Goal: Task Accomplishment & Management: Complete application form

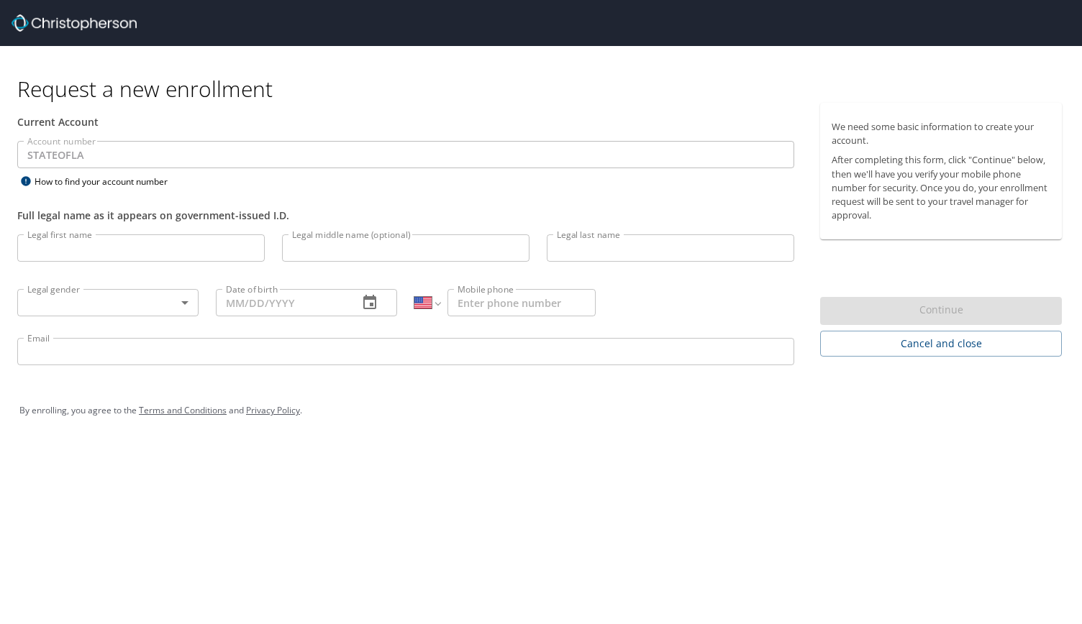
select select "US"
click at [126, 245] on input "Legal first name" at bounding box center [140, 247] width 247 height 27
type input "[PERSON_NAME]"
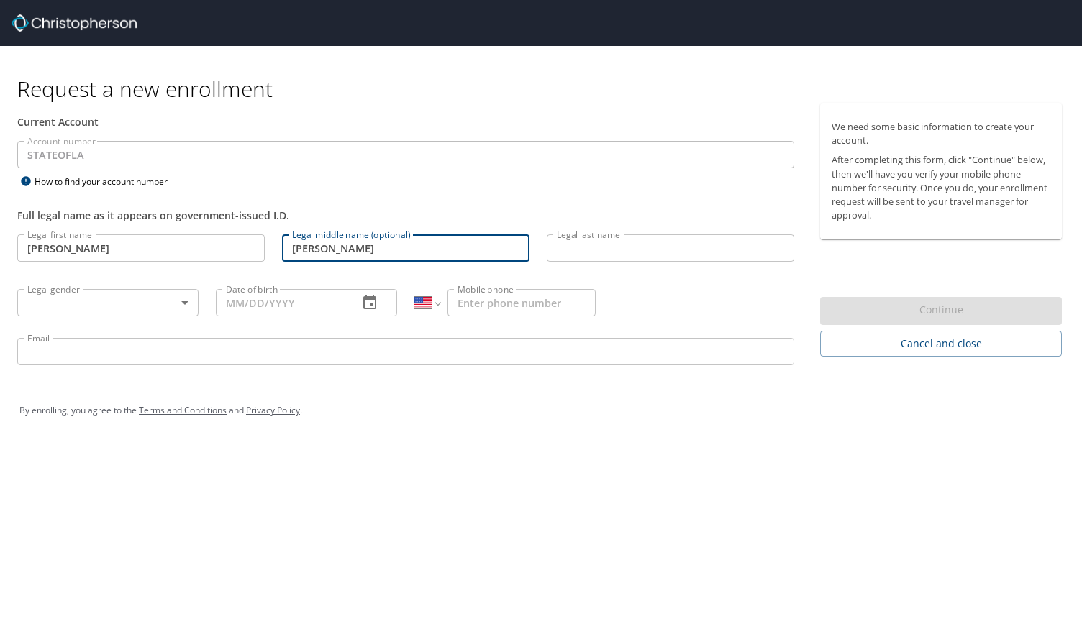
type input "[PERSON_NAME]"
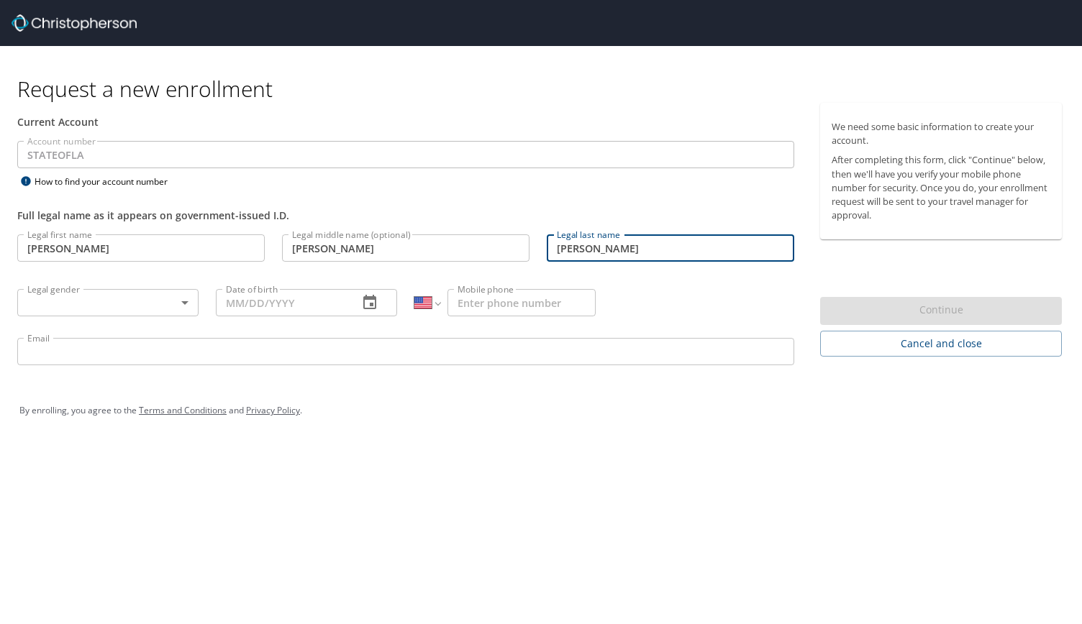
type input "[PERSON_NAME]"
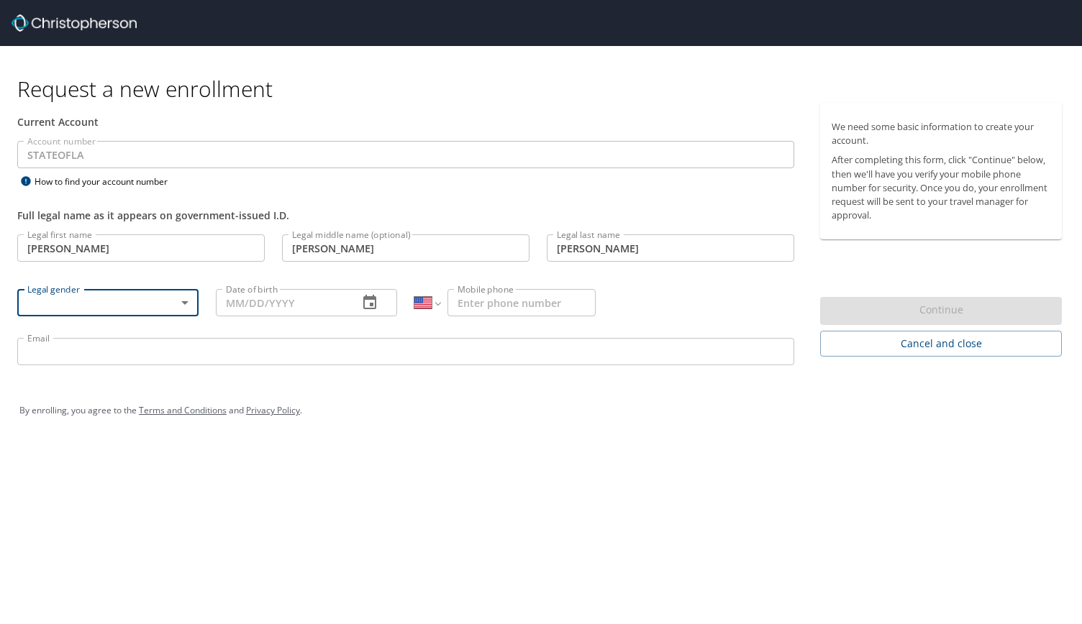
click at [171, 305] on body "Request a new enrollment Current Account Account number STATEOFLA Account numbe…" at bounding box center [541, 312] width 1082 height 624
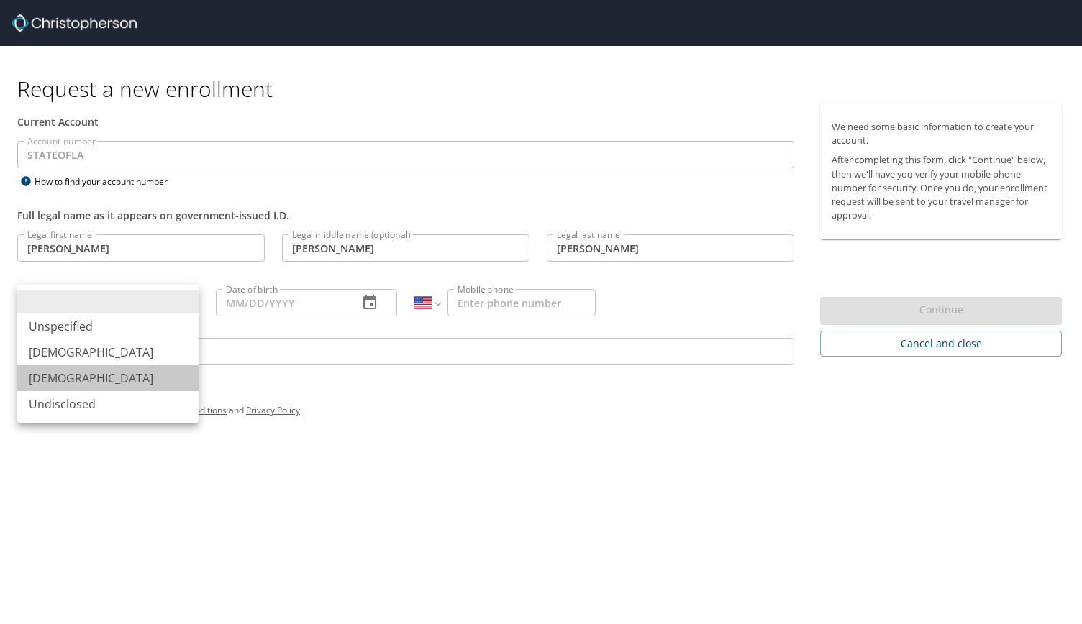
click at [144, 365] on li "[DEMOGRAPHIC_DATA]" at bounding box center [107, 378] width 181 height 26
type input "[DEMOGRAPHIC_DATA]"
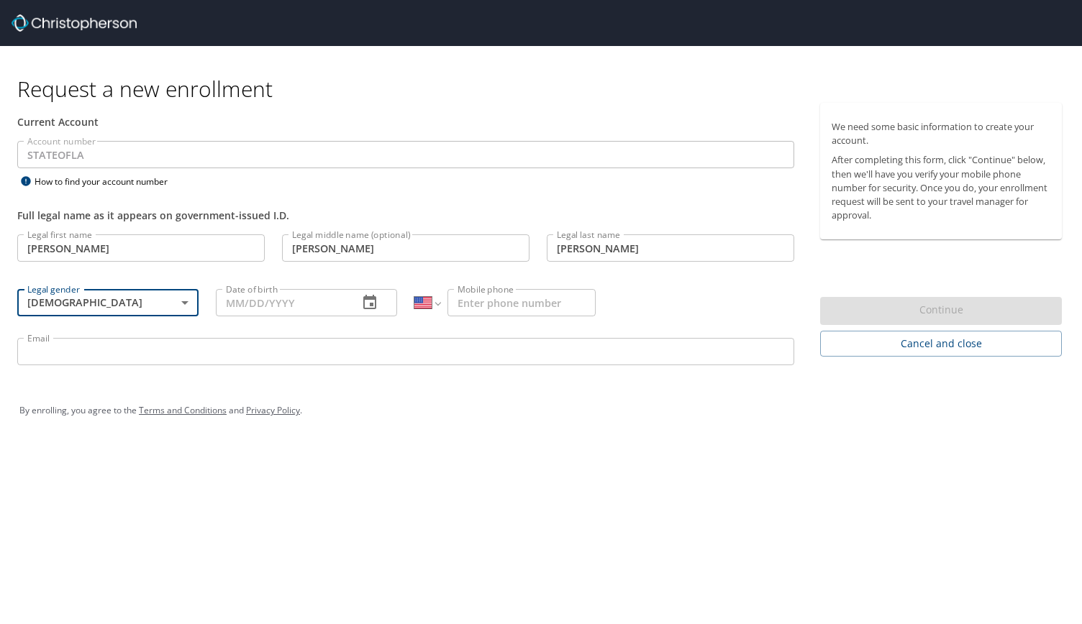
click at [364, 306] on icon "button" at bounding box center [369, 302] width 13 height 14
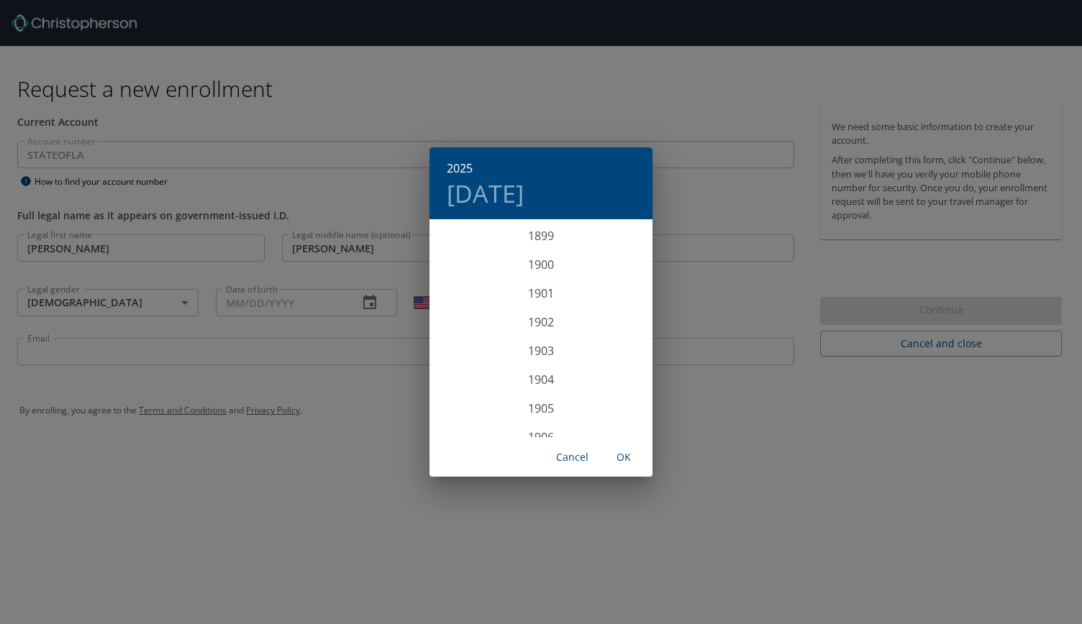
scroll to position [3538, 0]
click at [463, 163] on h6 "2025" at bounding box center [460, 168] width 26 height 20
click at [570, 412] on div "1996" at bounding box center [540, 408] width 223 height 29
click at [476, 255] on div "Jan" at bounding box center [466, 249] width 74 height 54
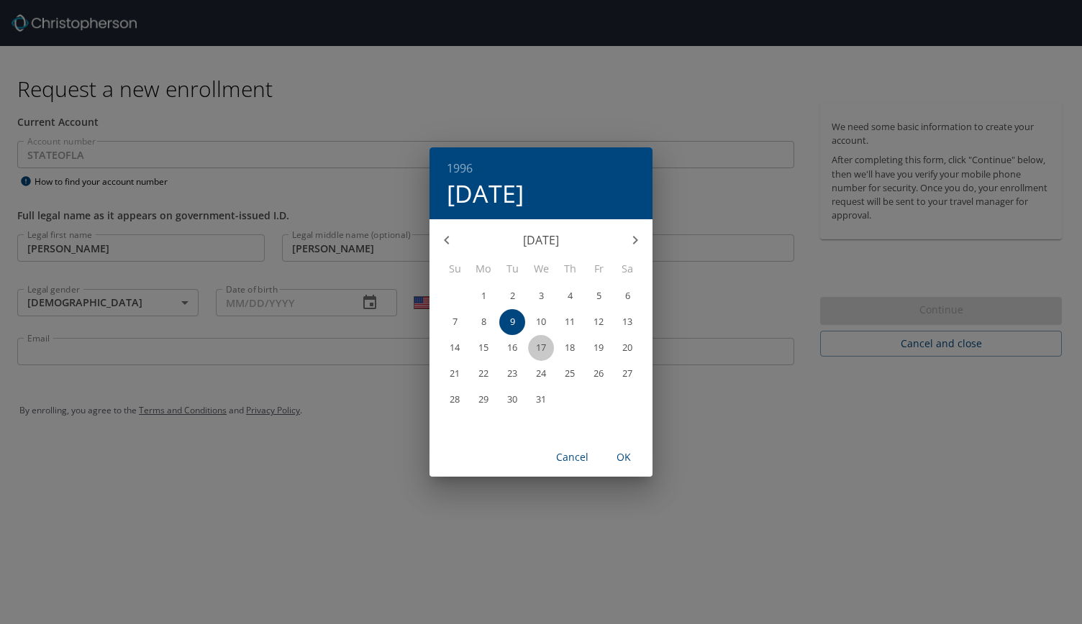
click at [545, 346] on p "17" at bounding box center [541, 347] width 10 height 9
click at [625, 454] on span "OK" at bounding box center [623, 458] width 35 height 18
type input "[DATE]"
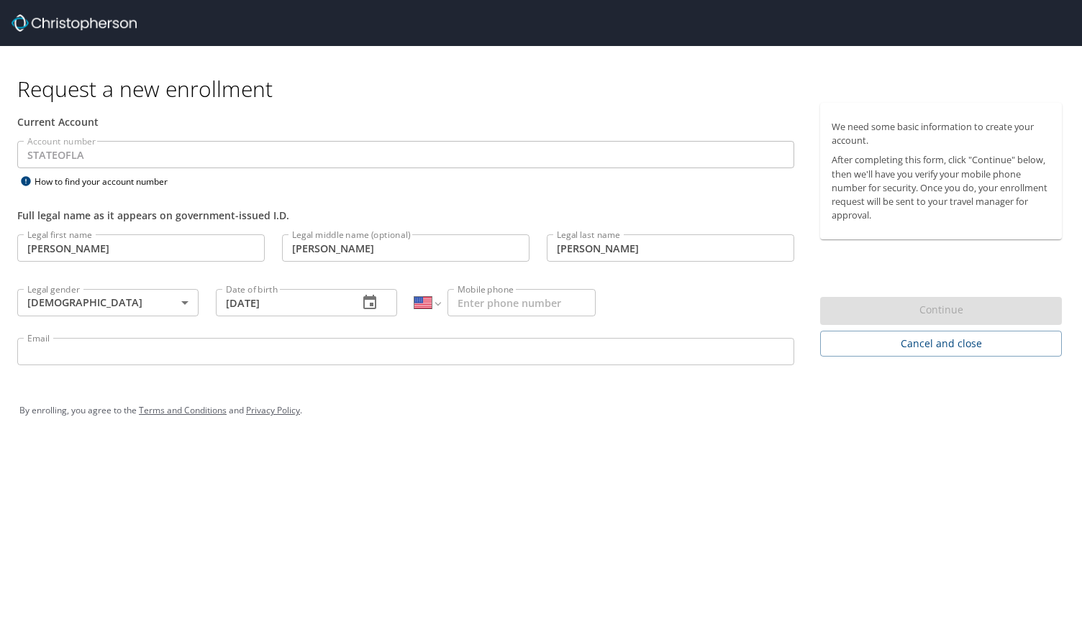
click at [482, 303] on input "Mobile phone" at bounding box center [521, 302] width 148 height 27
type input "[PHONE_NUMBER]"
click at [231, 360] on input "Email" at bounding box center [405, 351] width 777 height 27
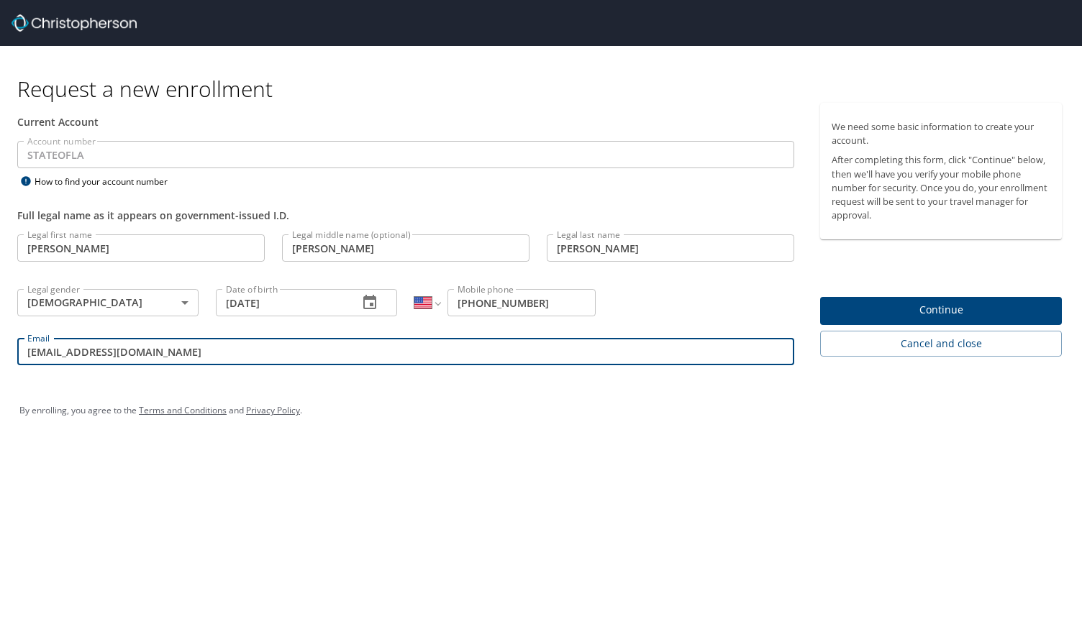
type input "[EMAIL_ADDRESS][DOMAIN_NAME]"
click at [951, 298] on button "Continue" at bounding box center [941, 311] width 242 height 28
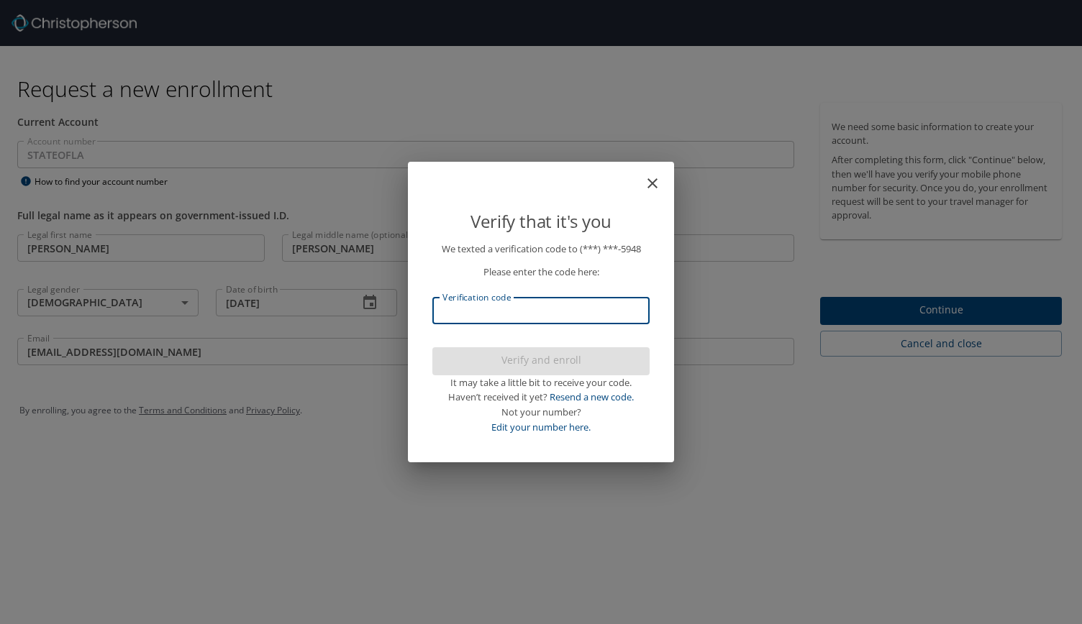
click at [559, 306] on input "Verification code" at bounding box center [540, 310] width 217 height 27
type input "113078"
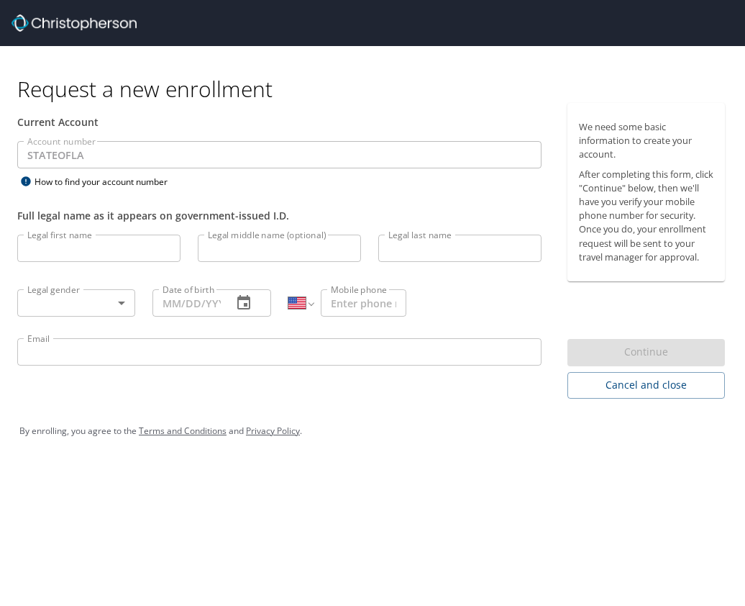
select select "US"
click at [108, 247] on input "Legal first name" at bounding box center [98, 247] width 163 height 27
type input "[PERSON_NAME]"
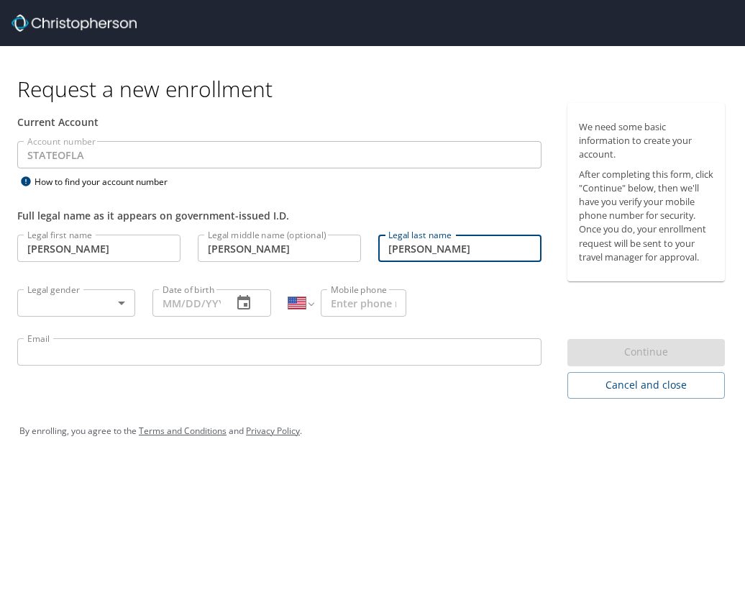
type input "[PERSON_NAME]"
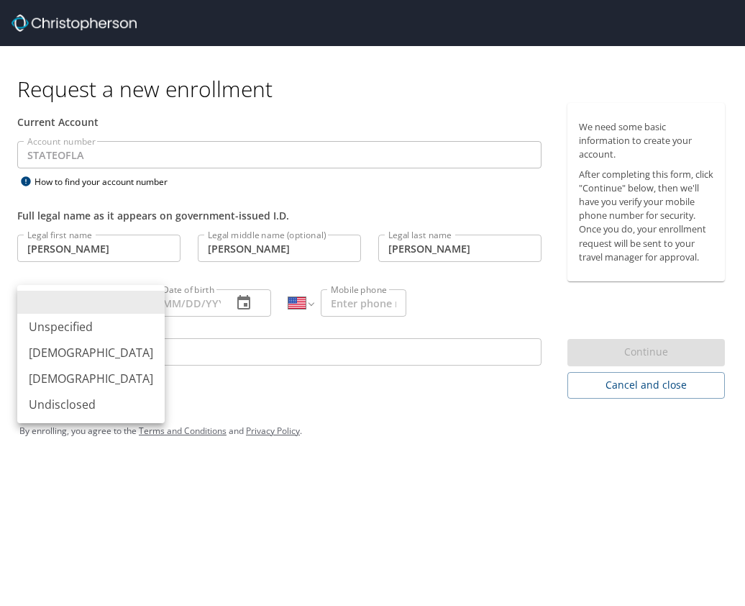
click at [106, 314] on body "Request a new enrollment Current Account Account number STATEOFLA Account numbe…" at bounding box center [372, 303] width 745 height 606
click at [70, 378] on li "[DEMOGRAPHIC_DATA]" at bounding box center [90, 378] width 147 height 26
type input "[DEMOGRAPHIC_DATA]"
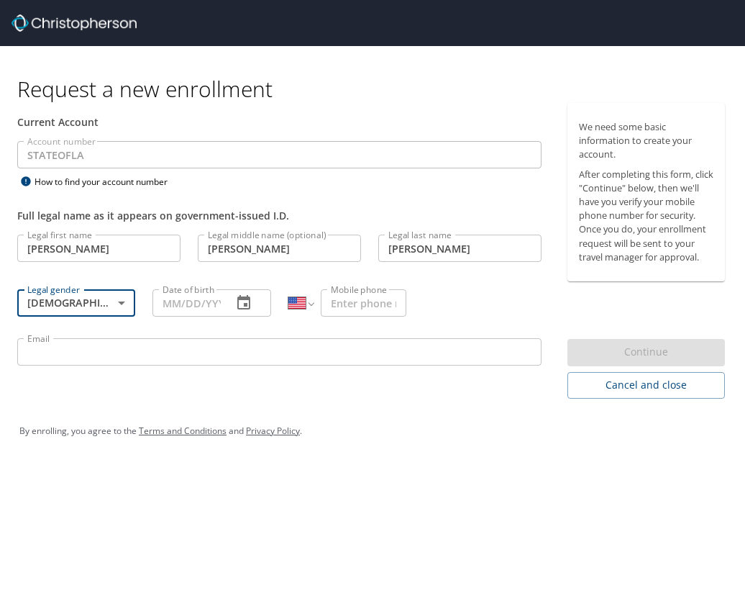
click at [252, 309] on button "button" at bounding box center [244, 303] width 35 height 35
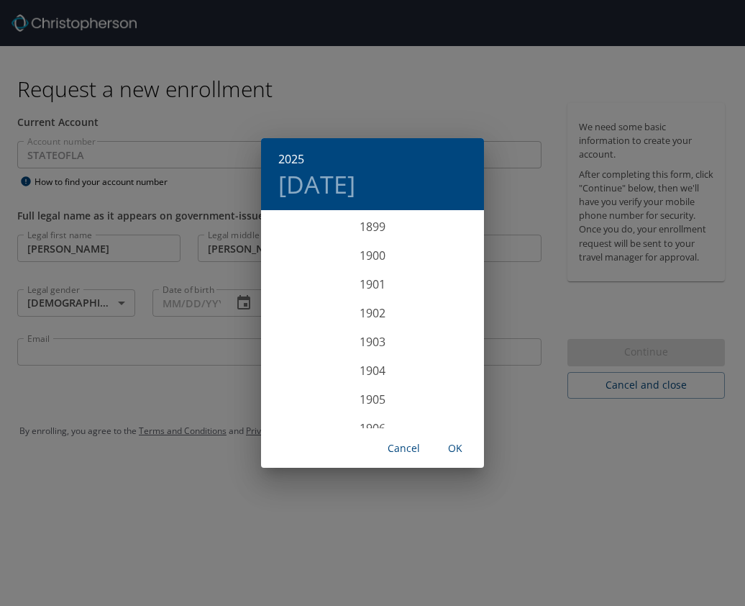
scroll to position [3538, 0]
click at [298, 159] on h6 "2025" at bounding box center [291, 159] width 26 height 20
click at [293, 158] on h6 "2025" at bounding box center [291, 159] width 26 height 20
click at [295, 157] on h6 "2025" at bounding box center [291, 159] width 26 height 20
click at [296, 159] on h6 "2025" at bounding box center [291, 159] width 26 height 20
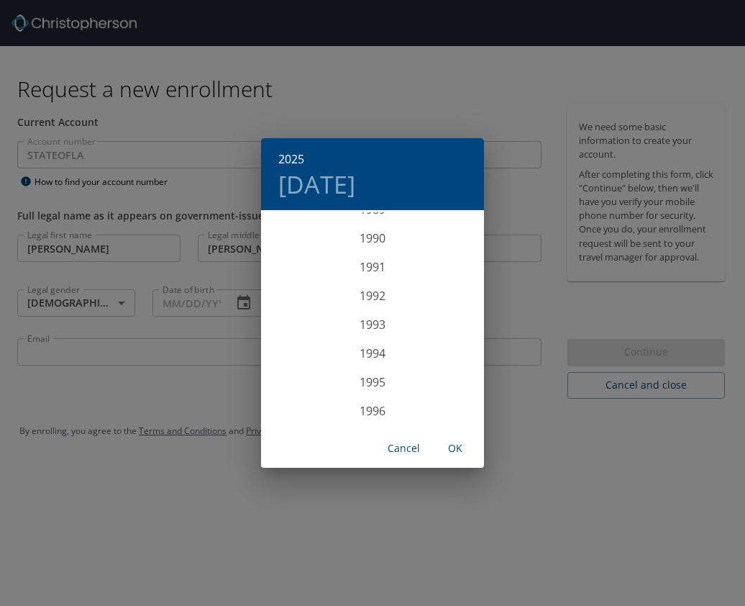
scroll to position [2608, 0]
click at [371, 403] on div "1996" at bounding box center [372, 409] width 223 height 29
click at [371, 403] on div "Nov" at bounding box center [372, 401] width 74 height 54
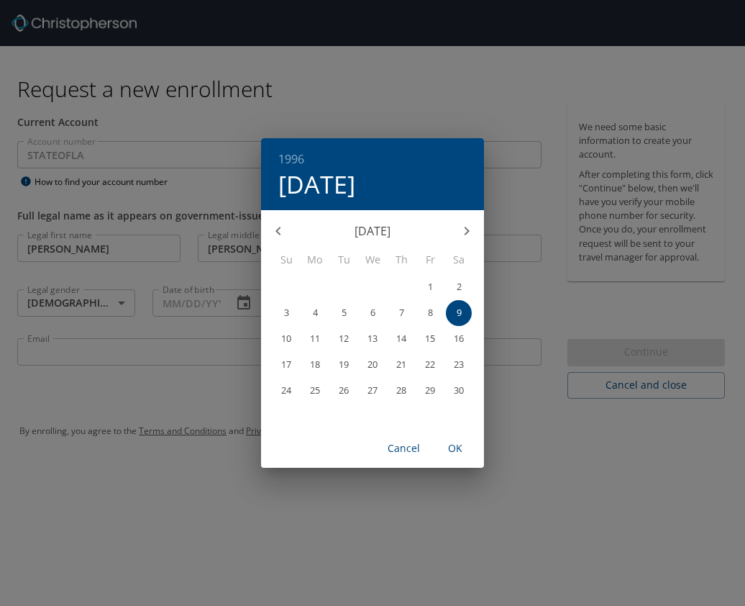
click at [281, 235] on icon "button" at bounding box center [278, 230] width 17 height 17
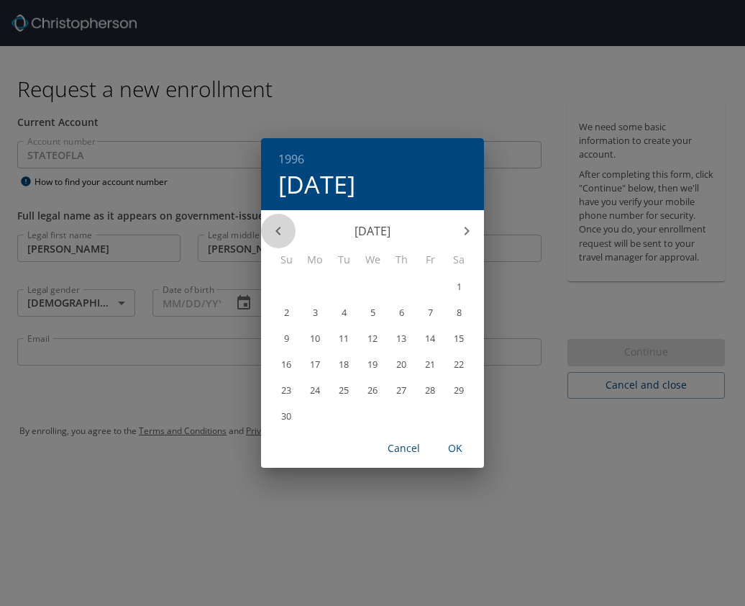
click at [281, 235] on icon "button" at bounding box center [278, 230] width 17 height 17
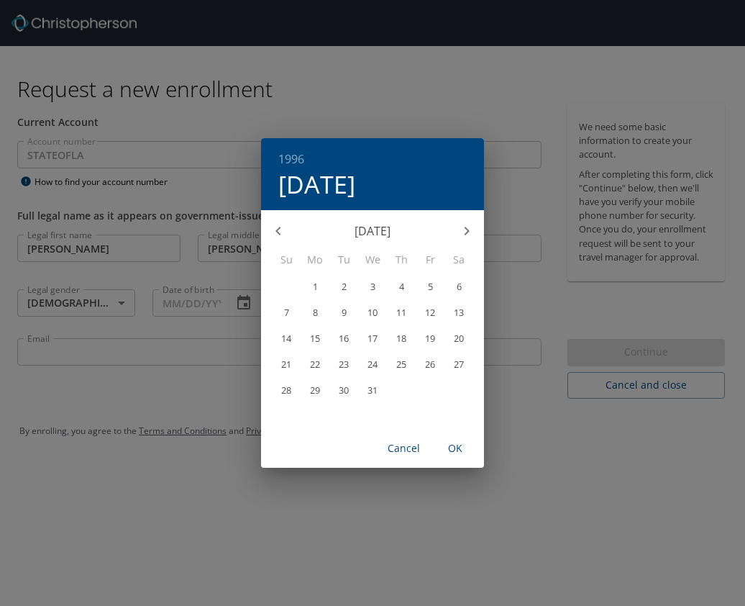
click at [368, 334] on p "17" at bounding box center [373, 338] width 10 height 9
click at [463, 446] on span "OK" at bounding box center [455, 448] width 35 height 18
type input "[DATE]"
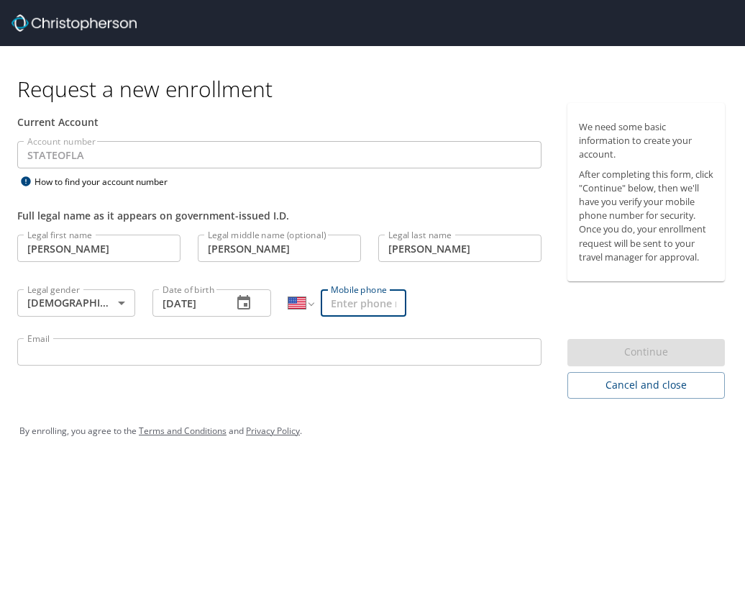
click at [359, 300] on input "Mobile phone" at bounding box center [363, 302] width 85 height 27
type input "[PHONE_NUMBER]"
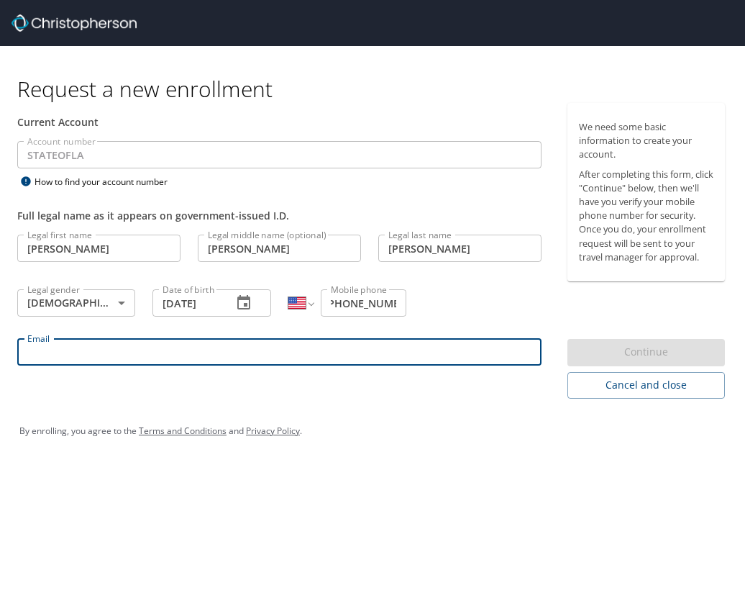
scroll to position [0, 0]
click at [301, 347] on input "Email" at bounding box center [279, 351] width 524 height 27
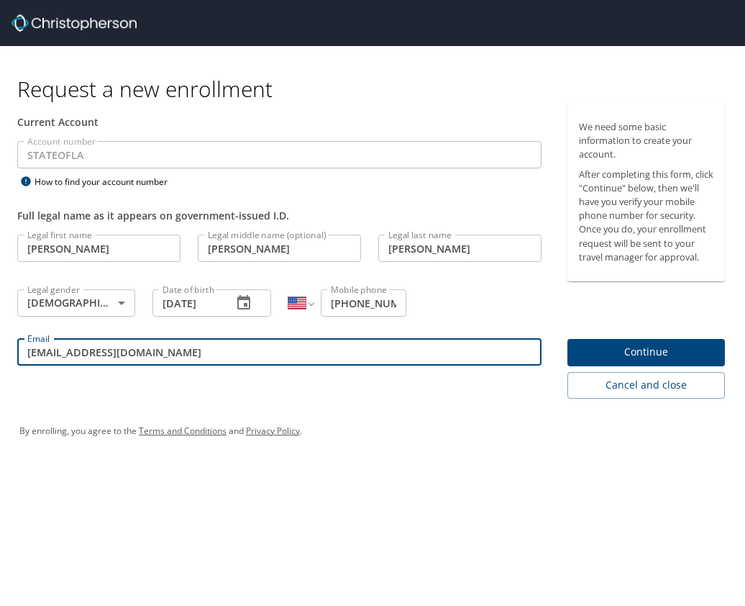
type input "edalluge@gmail.com"
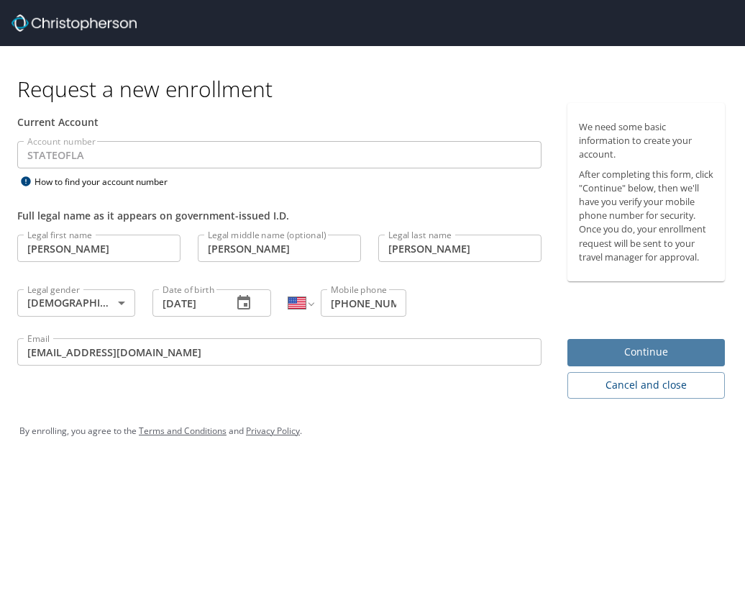
click at [672, 357] on span "Continue" at bounding box center [646, 352] width 134 height 18
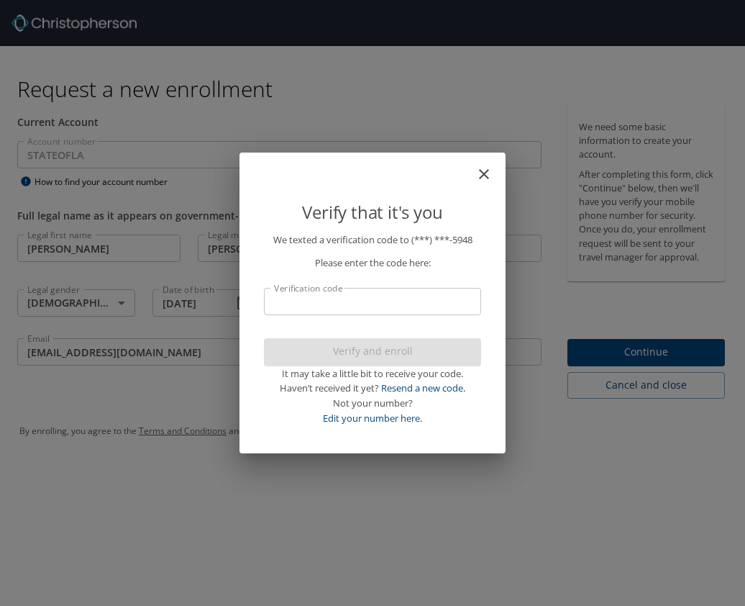
click at [356, 288] on input "Verification code" at bounding box center [372, 301] width 217 height 27
type input "767"
